Goal: Check status: Check status

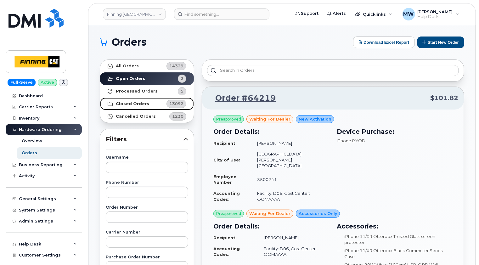
click at [133, 103] on strong "Closed Orders" at bounding box center [132, 103] width 33 height 5
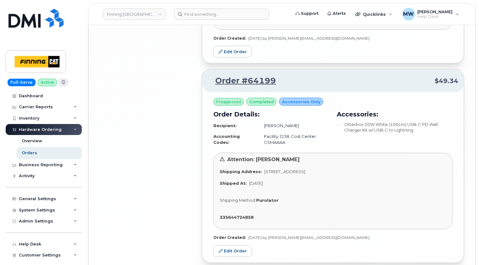
scroll to position [1676, 0]
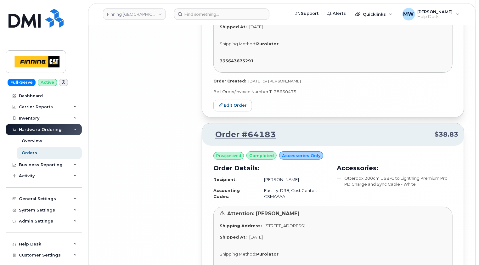
scroll to position [3593, 0]
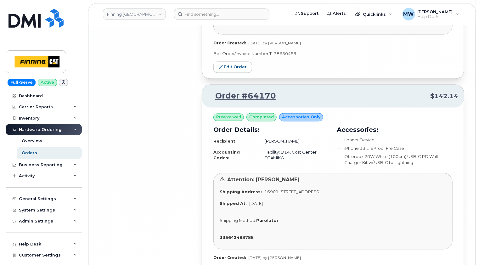
scroll to position [5333, 0]
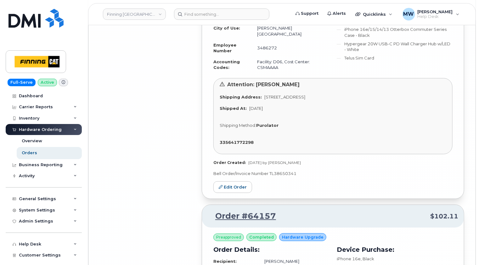
scroll to position [7126, 0]
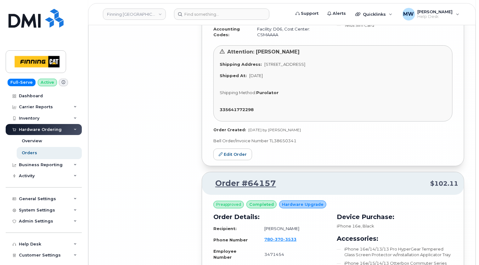
drag, startPoint x: 119, startPoint y: 176, endPoint x: 137, endPoint y: 164, distance: 21.3
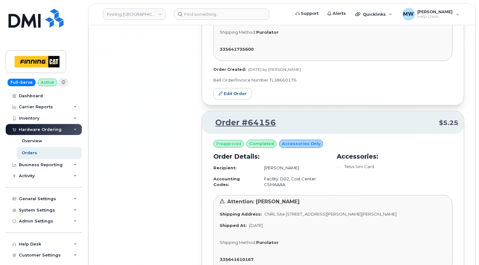
scroll to position [7435, 0]
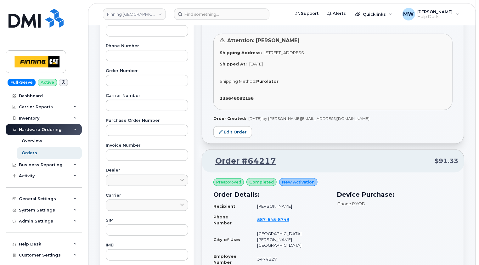
scroll to position [0, 0]
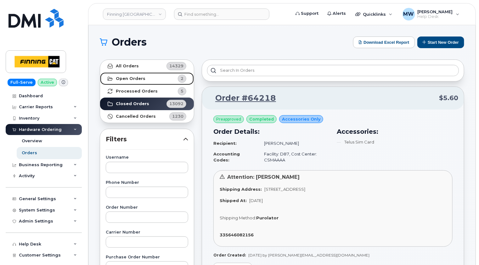
click at [131, 78] on strong "Open Orders" at bounding box center [131, 78] width 30 height 5
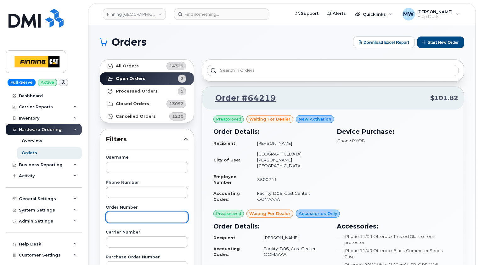
click at [130, 211] on input "text" at bounding box center [147, 216] width 82 height 11
type input "64184"
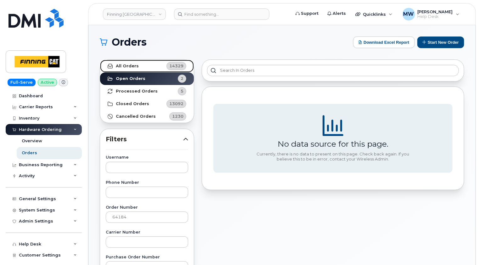
click at [122, 65] on strong "All Orders" at bounding box center [127, 66] width 23 height 5
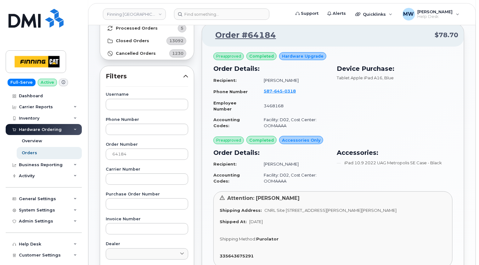
scroll to position [31, 0]
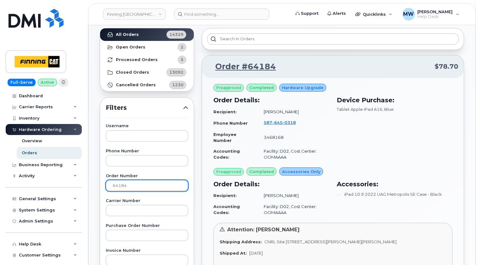
drag, startPoint x: 136, startPoint y: 184, endPoint x: 88, endPoint y: 189, distance: 48.4
click at [88, 189] on div "Finning Canada Support Alerts Quicklinks Suspend / Cancel Device Change SIM Car…" at bounding box center [282, 234] width 388 height 480
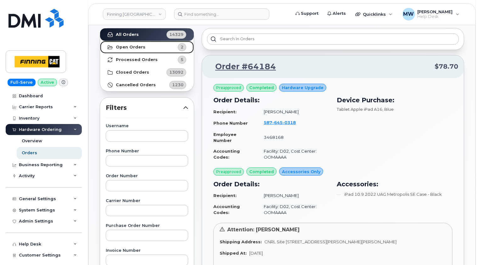
click at [132, 46] on strong "Open Orders" at bounding box center [131, 47] width 30 height 5
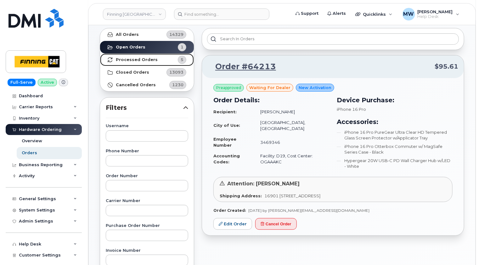
click at [132, 57] on strong "Processed Orders" at bounding box center [137, 59] width 42 height 5
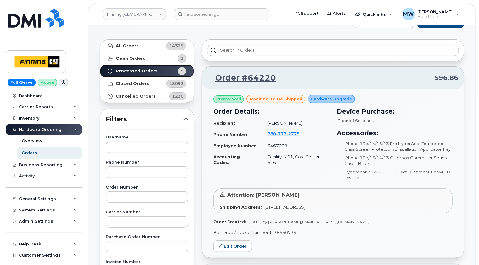
scroll to position [0, 0]
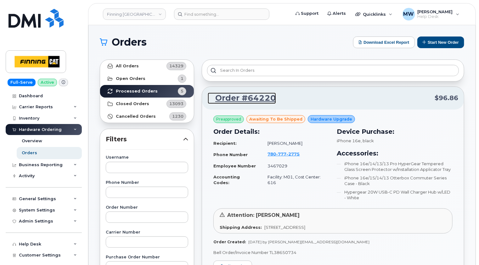
click at [255, 97] on link "Order #64220" at bounding box center [242, 97] width 68 height 11
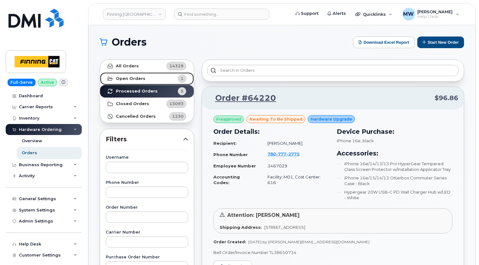
click at [133, 81] on strong "Open Orders" at bounding box center [131, 78] width 30 height 5
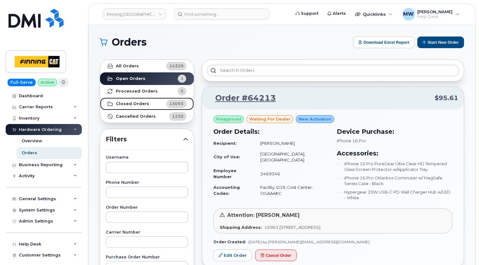
click at [140, 102] on strong "Closed Orders" at bounding box center [132, 103] width 33 height 5
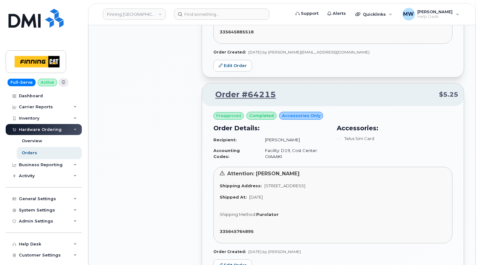
scroll to position [849, 0]
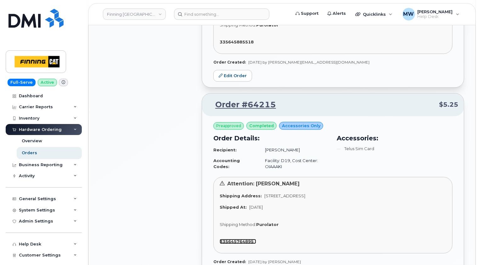
click at [239, 239] on strong "335645764895" at bounding box center [237, 241] width 34 height 5
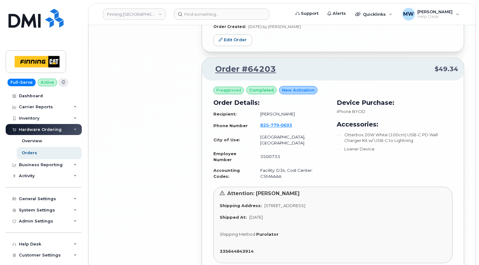
scroll to position [1789, 0]
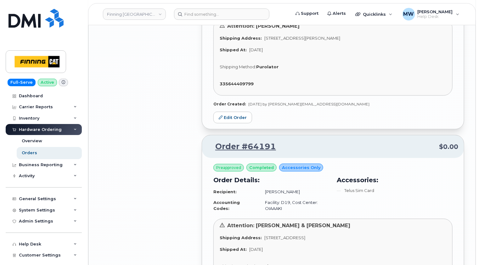
scroll to position [2670, 0]
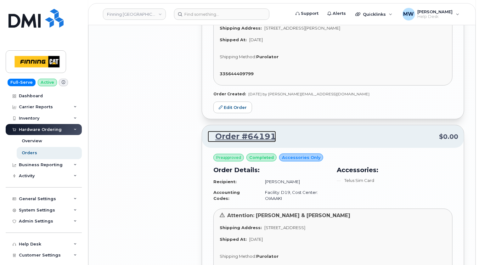
click at [259, 131] on link "Order #64191" at bounding box center [242, 136] width 68 height 11
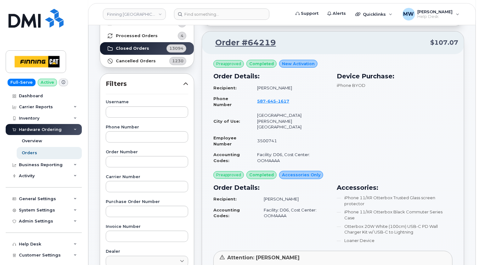
scroll to position [0, 0]
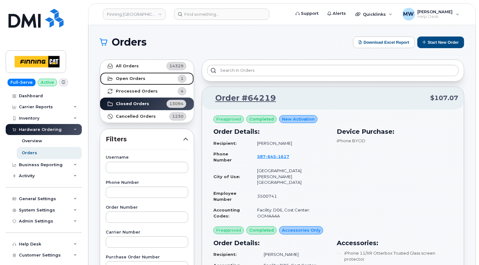
click at [138, 79] on strong "Open Orders" at bounding box center [131, 78] width 30 height 5
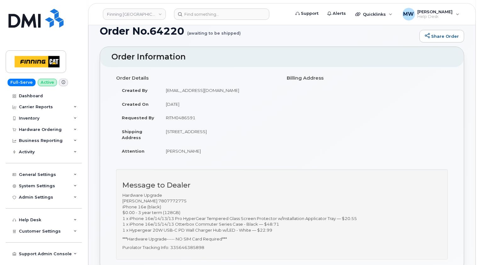
scroll to position [63, 0]
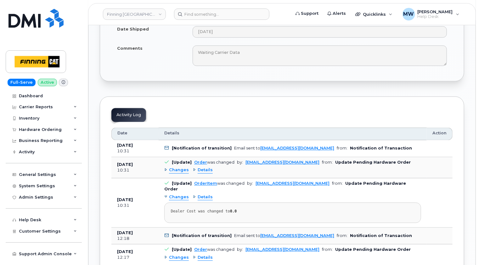
scroll to position [598, 0]
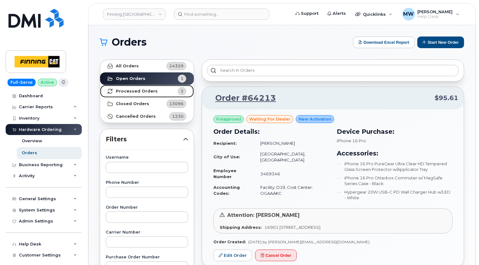
click at [134, 92] on strong "Processed Orders" at bounding box center [137, 91] width 42 height 5
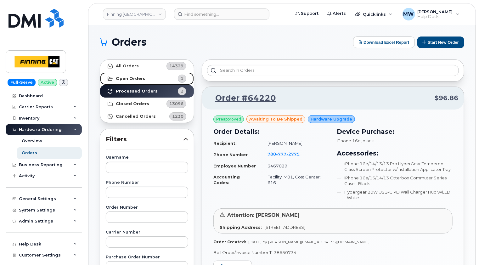
click at [136, 77] on strong "Open Orders" at bounding box center [131, 78] width 30 height 5
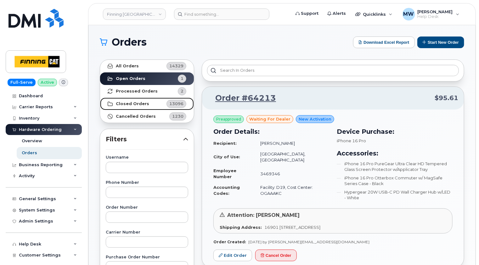
click at [131, 103] on strong "Closed Orders" at bounding box center [132, 103] width 33 height 5
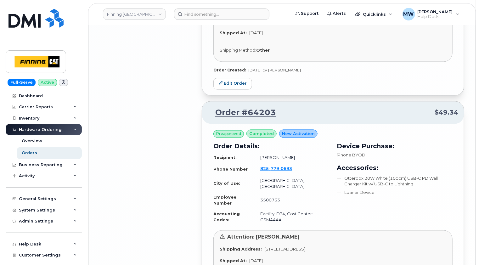
scroll to position [1789, 0]
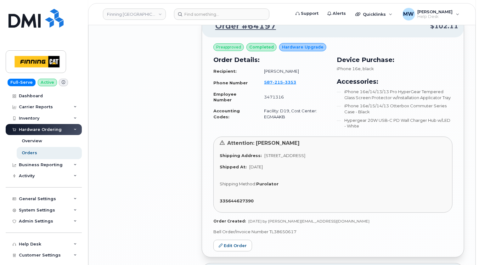
scroll to position [2418, 0]
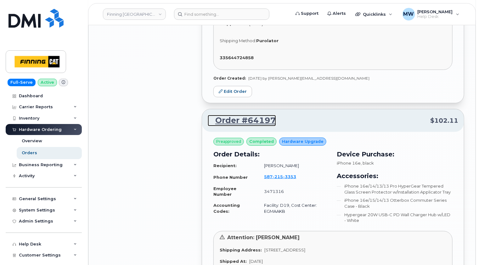
click at [259, 115] on link "Order #64197" at bounding box center [242, 120] width 68 height 11
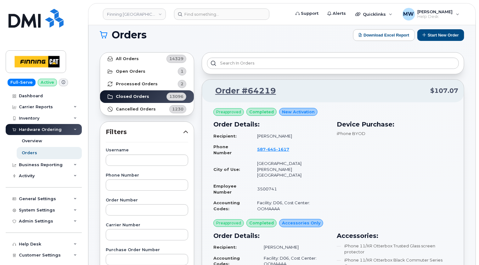
scroll to position [0, 0]
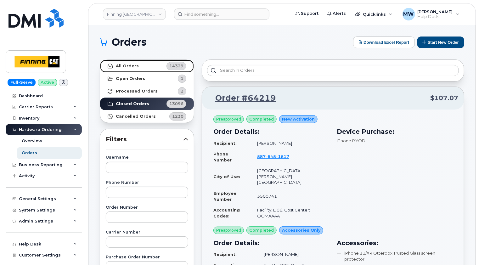
click at [134, 65] on strong "All Orders" at bounding box center [127, 66] width 23 height 5
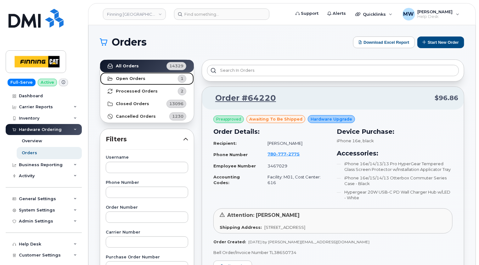
click at [132, 76] on strong "Open Orders" at bounding box center [131, 78] width 30 height 5
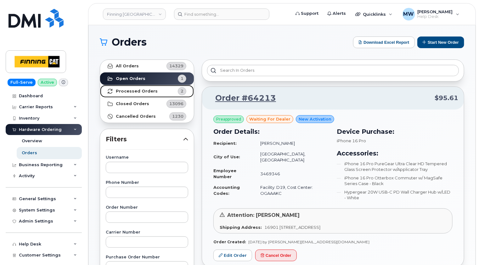
click at [133, 92] on strong "Processed Orders" at bounding box center [137, 91] width 42 height 5
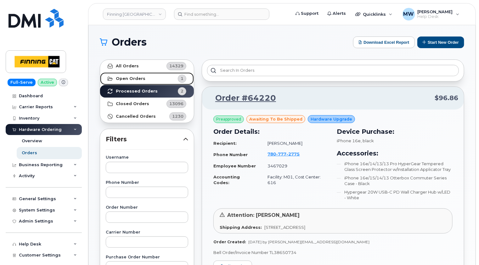
click at [126, 76] on strong "Open Orders" at bounding box center [131, 78] width 30 height 5
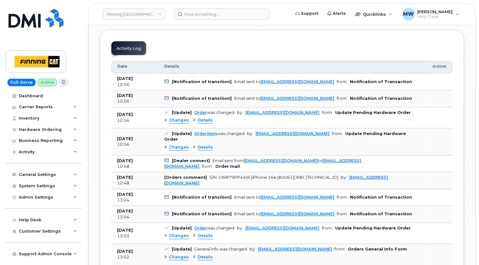
scroll to position [818, 0]
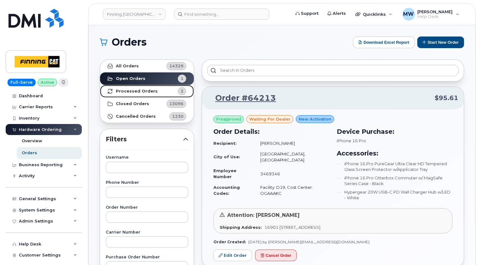
click at [128, 91] on strong "Processed Orders" at bounding box center [137, 91] width 42 height 5
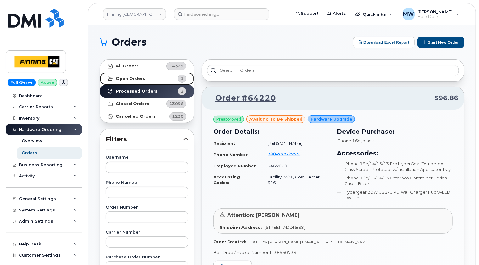
click at [133, 77] on strong "Open Orders" at bounding box center [131, 78] width 30 height 5
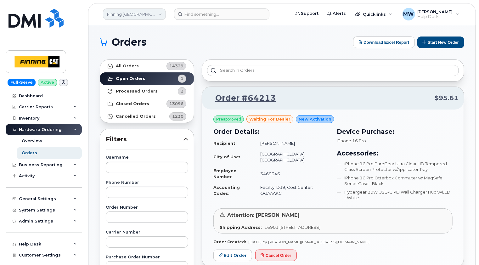
click at [142, 17] on link "Finning [GEOGRAPHIC_DATA]" at bounding box center [134, 13] width 63 height 11
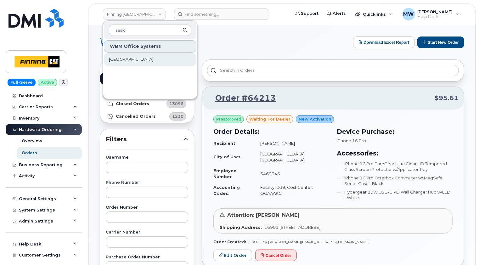
type input "sask"
click at [141, 64] on link "[GEOGRAPHIC_DATA]" at bounding box center [150, 59] width 92 height 13
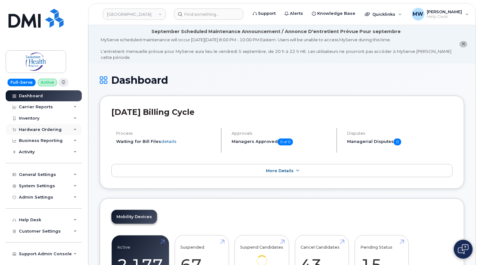
click at [37, 127] on div "Hardware Ordering" at bounding box center [40, 129] width 43 height 5
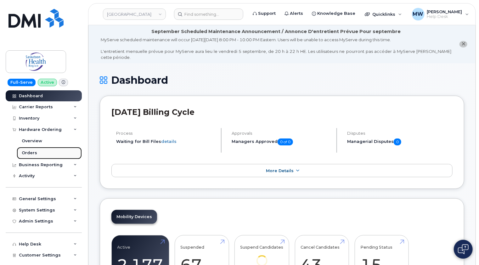
click at [32, 154] on div "Orders" at bounding box center [29, 153] width 15 height 6
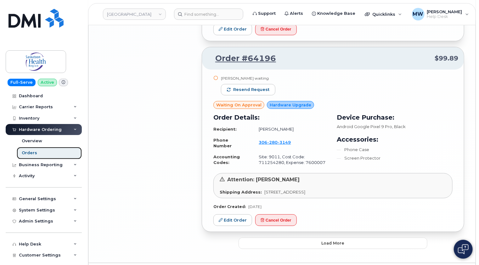
scroll to position [1269, 0]
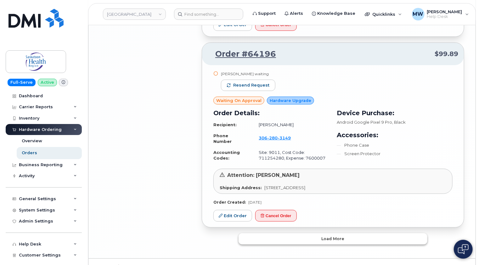
click at [346, 233] on button "Load more" at bounding box center [332, 238] width 189 height 11
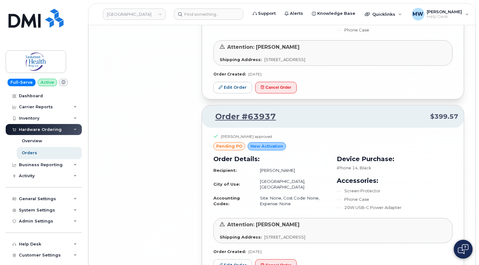
scroll to position [2481, 0]
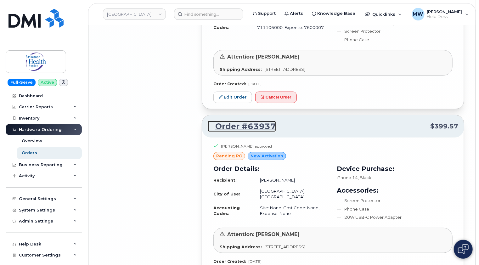
click at [258, 121] on link "Order #63937" at bounding box center [242, 126] width 68 height 11
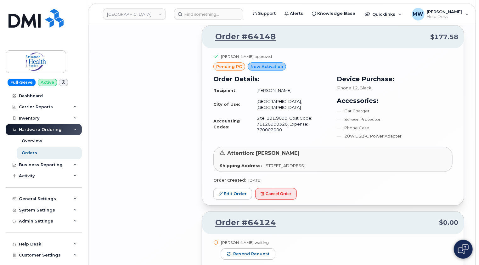
scroll to position [1915, 0]
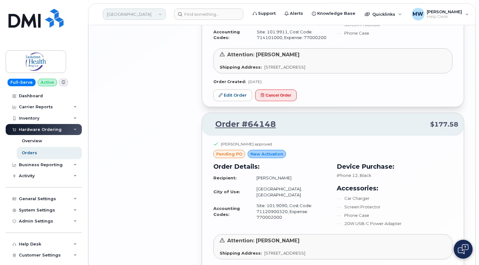
click at [149, 13] on link "Saskatoon Health Region" at bounding box center [134, 13] width 63 height 11
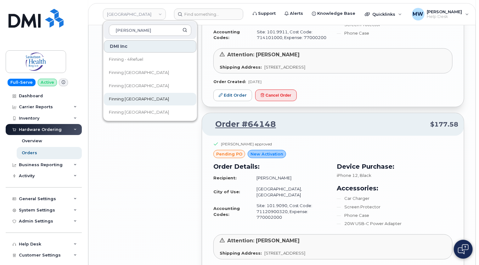
type input "finn"
click at [126, 94] on link "Finning [GEOGRAPHIC_DATA]" at bounding box center [150, 99] width 92 height 13
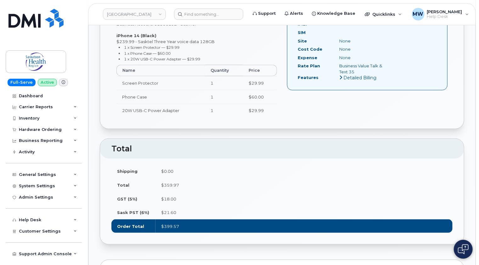
scroll to position [183, 0]
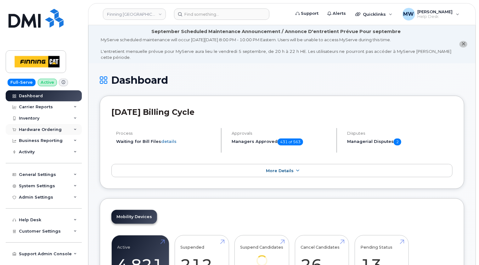
click at [64, 128] on div "Hardware Ordering" at bounding box center [44, 129] width 76 height 11
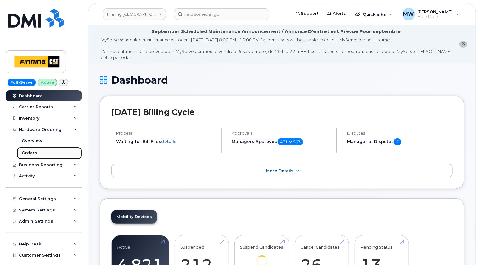
click at [28, 152] on div "Orders" at bounding box center [29, 153] width 15 height 6
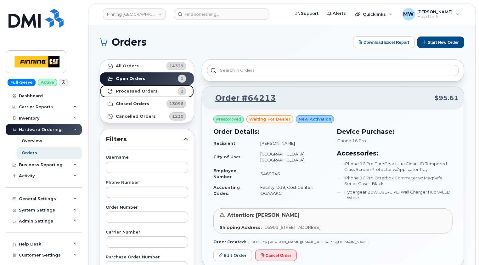
click at [144, 91] on strong "Processed Orders" at bounding box center [137, 91] width 42 height 5
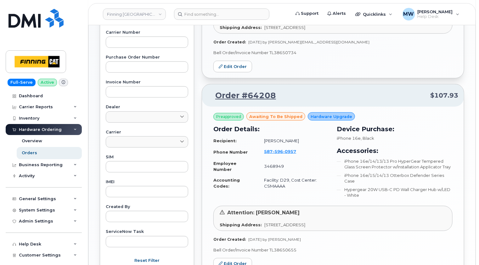
scroll to position [252, 0]
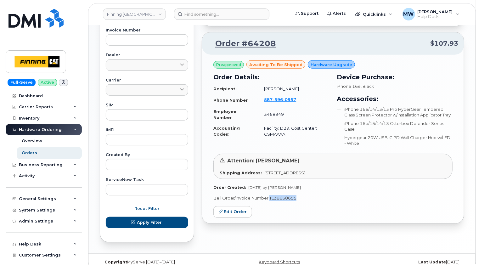
drag, startPoint x: 299, startPoint y: 197, endPoint x: 269, endPoint y: 199, distance: 29.9
click at [269, 199] on p "Bell Order/Invoice Number TL38650655" at bounding box center [332, 198] width 239 height 6
copy p "TL38650655"
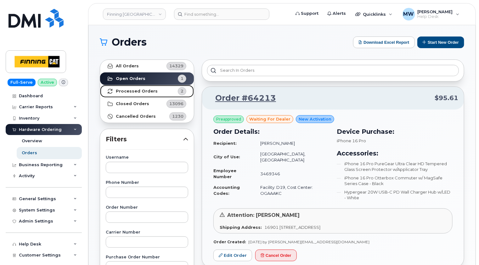
click at [134, 94] on link "Processed Orders 2" at bounding box center [147, 91] width 94 height 13
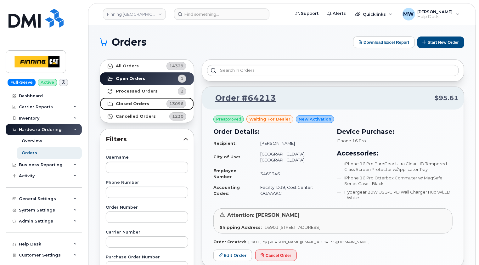
click at [130, 104] on strong "Closed Orders" at bounding box center [132, 103] width 33 height 5
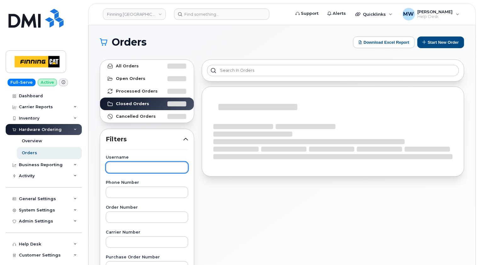
click at [130, 164] on input "text" at bounding box center [147, 167] width 82 height 11
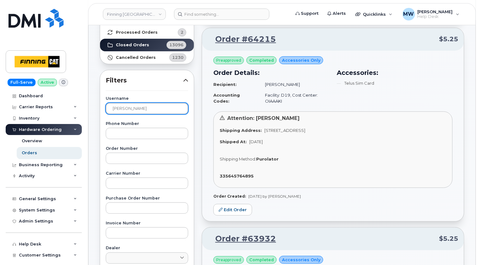
scroll to position [63, 0]
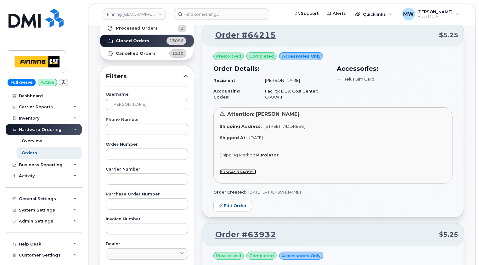
click at [242, 171] on strong "335645764895" at bounding box center [237, 171] width 34 height 5
click at [134, 103] on input "[PERSON_NAME]" at bounding box center [147, 104] width 82 height 11
type input "k"
